Goal: Information Seeking & Learning: Learn about a topic

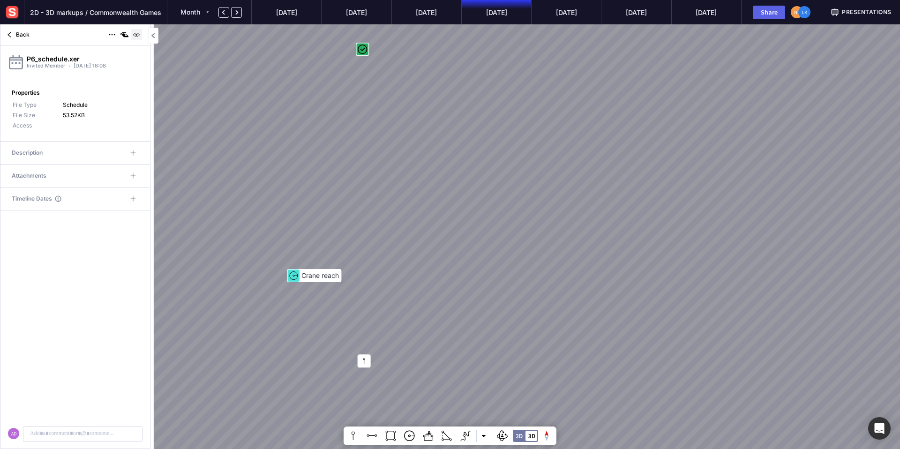
click at [137, 35] on img at bounding box center [136, 34] width 11 height 11
